Goal: Information Seeking & Learning: Learn about a topic

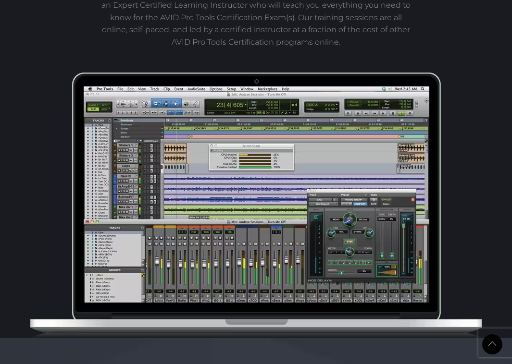
scroll to position [313, 0]
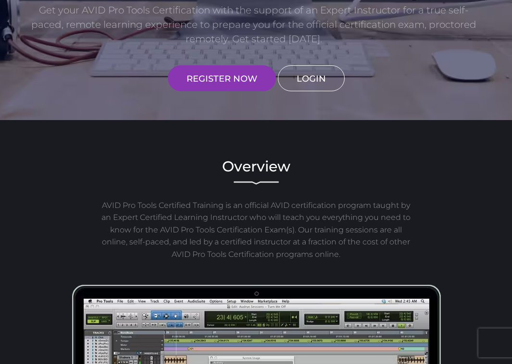
click at [303, 79] on link "LOGIN" at bounding box center [311, 78] width 67 height 26
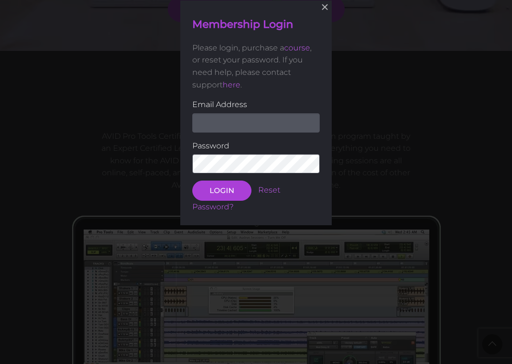
scroll to position [382, 0]
type input "clarenceIsaac96@gmail.com"
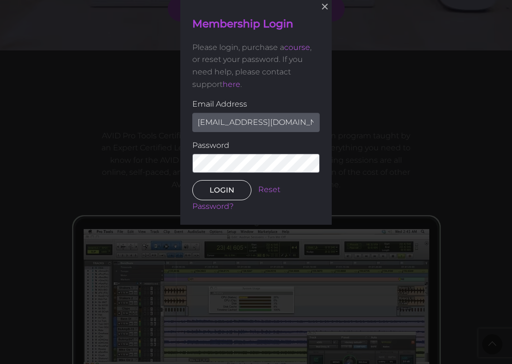
click at [225, 193] on button "LOGIN" at bounding box center [221, 190] width 59 height 20
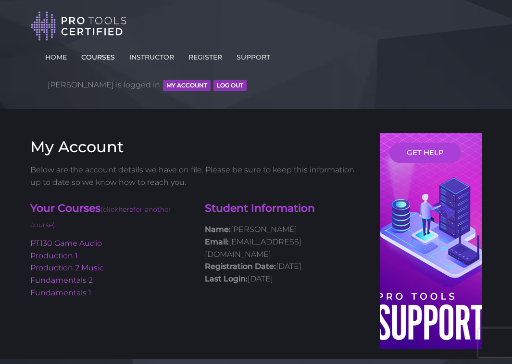
click at [107, 58] on link "COURSES" at bounding box center [98, 55] width 38 height 15
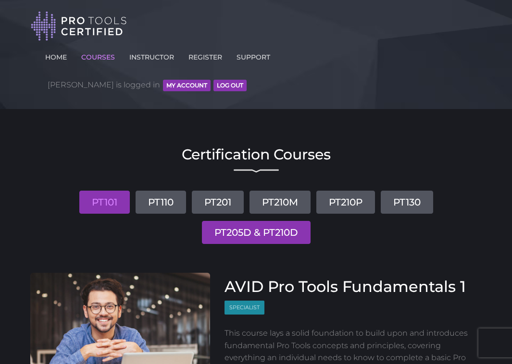
click at [243, 221] on link "PT205D & PT210D" at bounding box center [256, 232] width 109 height 23
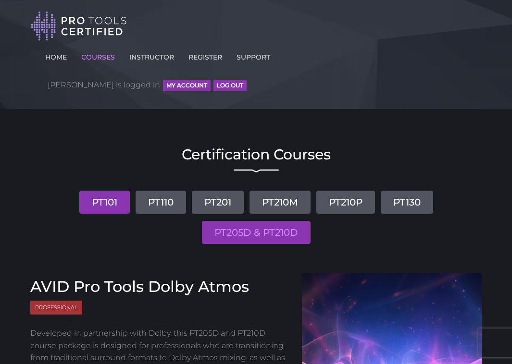
click at [98, 191] on link "PT101" at bounding box center [104, 202] width 50 height 23
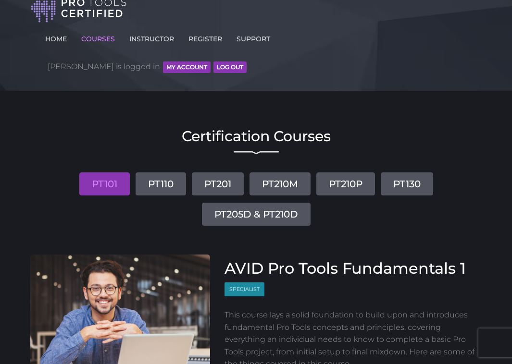
scroll to position [16, 0]
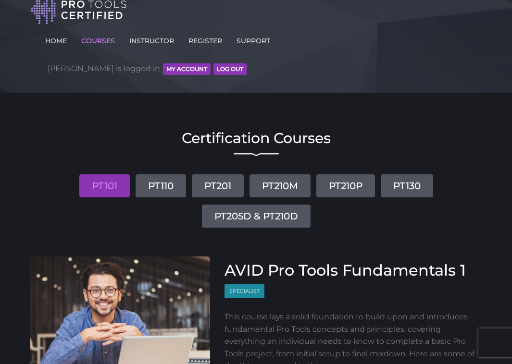
click at [211, 63] on button "MY ACCOUNT" at bounding box center [187, 69] width 48 height 12
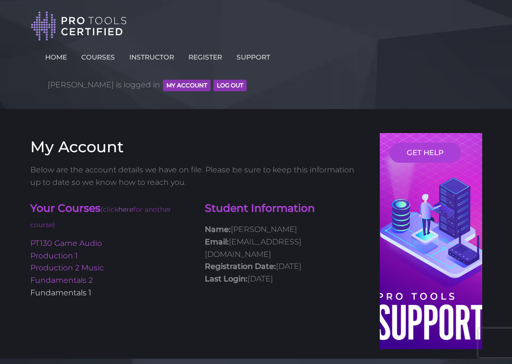
click at [51, 288] on link "Fundamentals 1" at bounding box center [60, 292] width 61 height 9
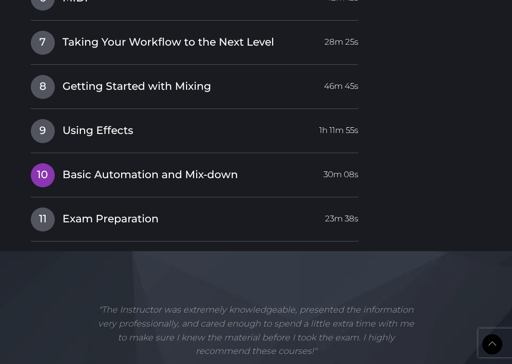
scroll to position [1712, 0]
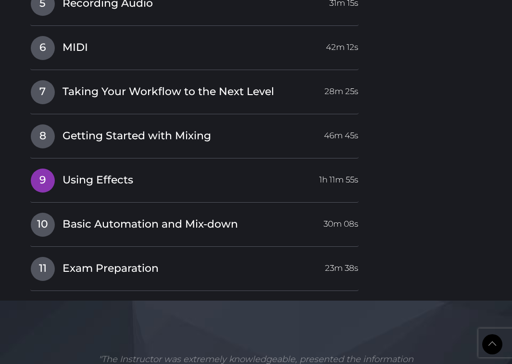
click at [56, 168] on link "9 Using Effects 1h 11m 55s" at bounding box center [194, 178] width 329 height 20
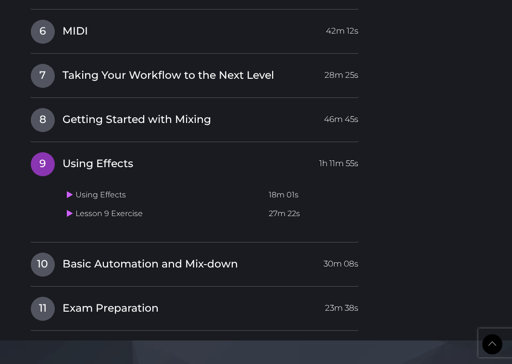
scroll to position [1493, 0]
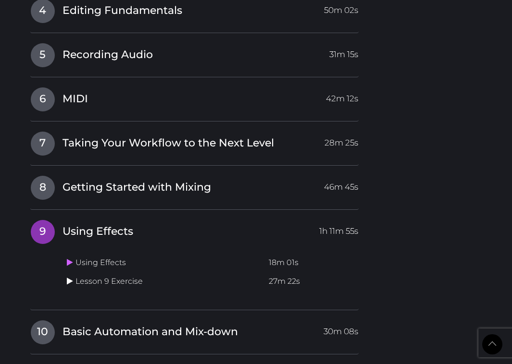
click at [69, 277] on icon at bounding box center [70, 281] width 6 height 8
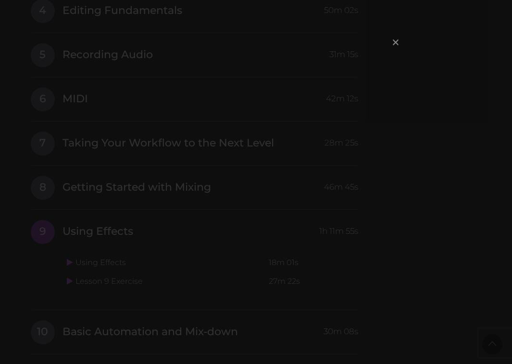
click at [397, 43] on span "×" at bounding box center [396, 42] width 10 height 21
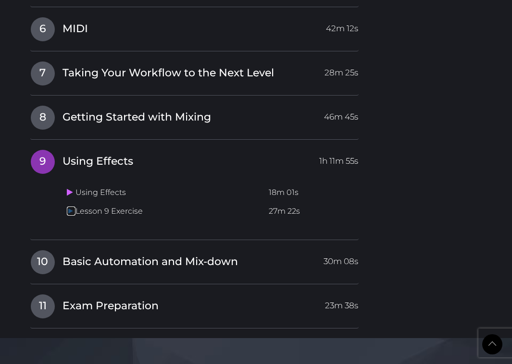
scroll to position [1633, 0]
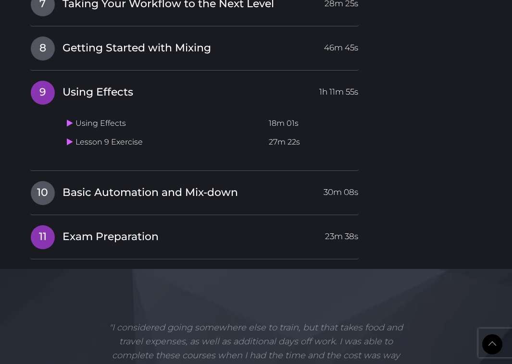
click at [33, 225] on span "11" at bounding box center [43, 237] width 24 height 24
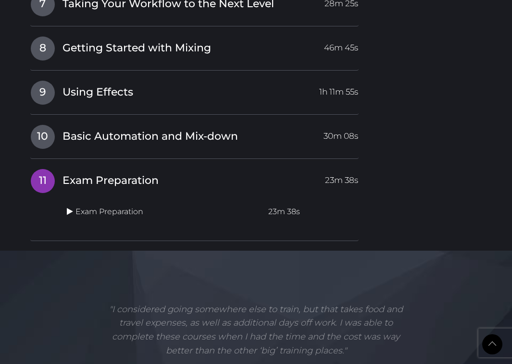
click at [67, 208] on icon at bounding box center [70, 212] width 6 height 8
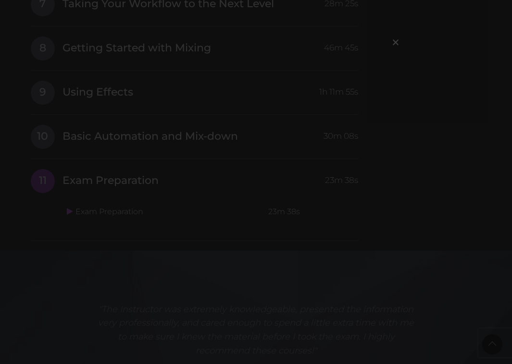
click at [389, 43] on div "×" at bounding box center [256, 182] width 512 height 364
